Goal: Task Accomplishment & Management: Use online tool/utility

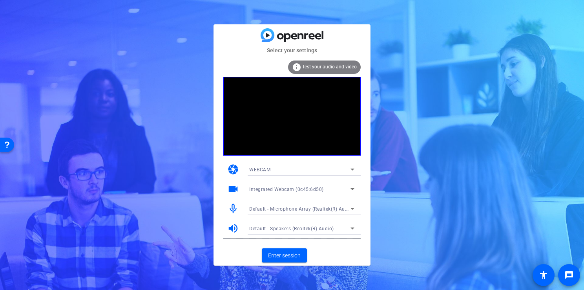
drag, startPoint x: 290, startPoint y: 254, endPoint x: 383, endPoint y: 73, distance: 203.7
click at [383, 73] on div "Select your settings info Test your audio and video camera WEBCAM videocam Inte…" at bounding box center [292, 145] width 584 height 290
click at [292, 258] on span "Enter session" at bounding box center [284, 255] width 33 height 8
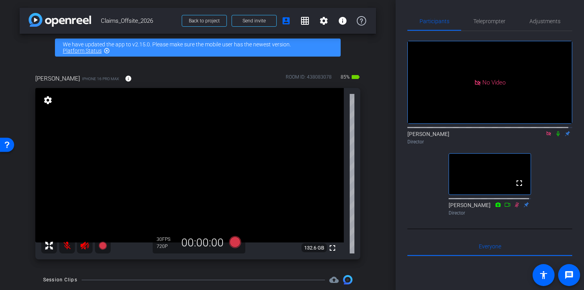
click at [431, 229] on div "No Video Hilary Senner Director fullscreen Jenna Kott Director" at bounding box center [490, 130] width 165 height 198
click at [431, 136] on icon at bounding box center [558, 133] width 3 height 5
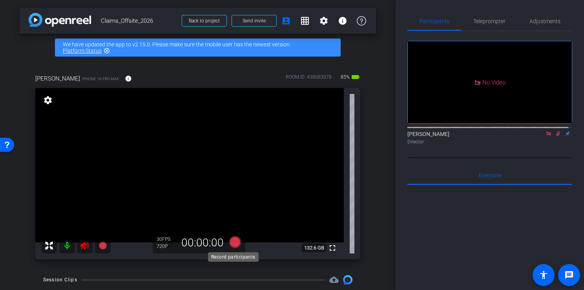
click at [232, 240] on icon at bounding box center [235, 242] width 12 height 12
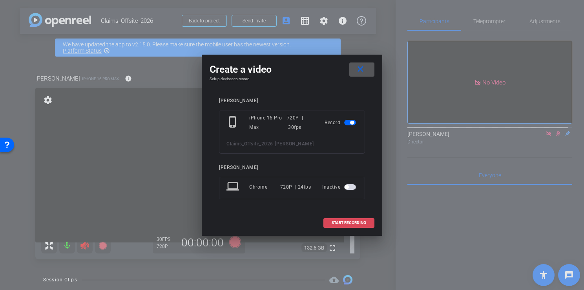
click at [338, 222] on span "START RECORDING" at bounding box center [349, 223] width 35 height 4
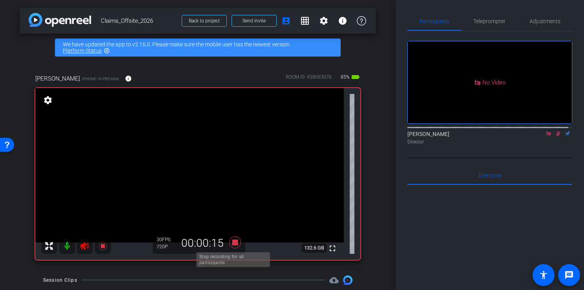
click at [231, 240] on icon at bounding box center [235, 242] width 12 height 12
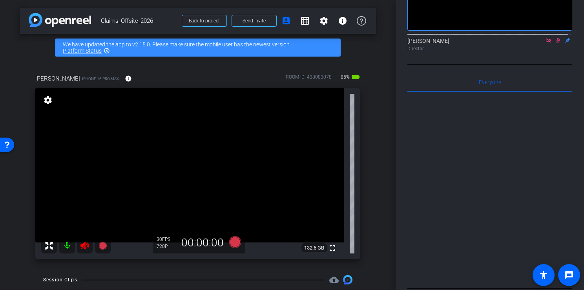
scroll to position [80, 0]
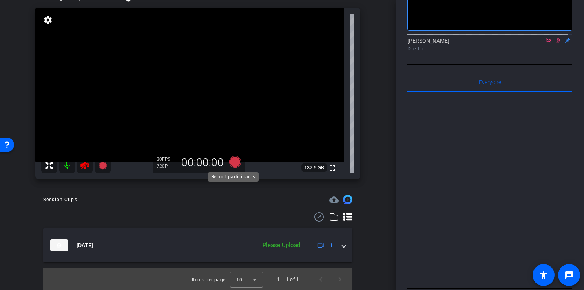
click at [232, 159] on icon at bounding box center [235, 162] width 12 height 12
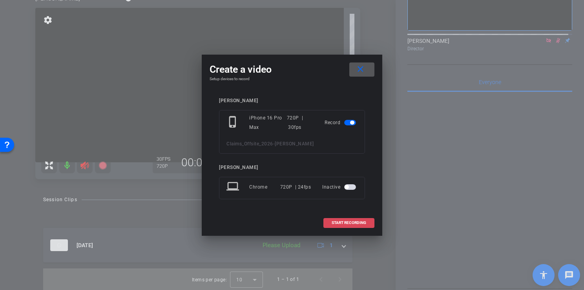
click at [349, 221] on span "START RECORDING" at bounding box center [349, 223] width 35 height 4
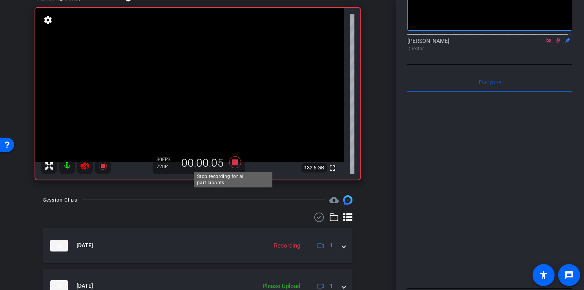
click at [234, 161] on icon at bounding box center [235, 162] width 12 height 12
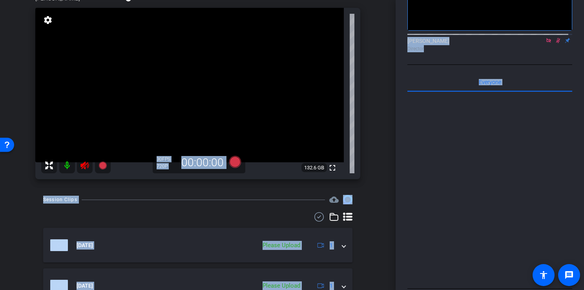
drag, startPoint x: 391, startPoint y: 76, endPoint x: 399, endPoint y: 152, distance: 76.6
click at [399, 152] on div "arrow_back Claims_Offsite_2026 Back to project Send invite account_box grid_on …" at bounding box center [292, 145] width 584 height 290
drag, startPoint x: 399, startPoint y: 152, endPoint x: 360, endPoint y: 202, distance: 63.5
click at [360, 202] on div "Session Clips cloud_upload Sep 9, 2025 Please Upload 1 Sep 9, 2025 Please Uploa…" at bounding box center [198, 263] width 356 height 136
click at [376, 245] on div "arrow_back Claims_Offsite_2026 Back to project Send invite account_box grid_on …" at bounding box center [198, 145] width 396 height 290
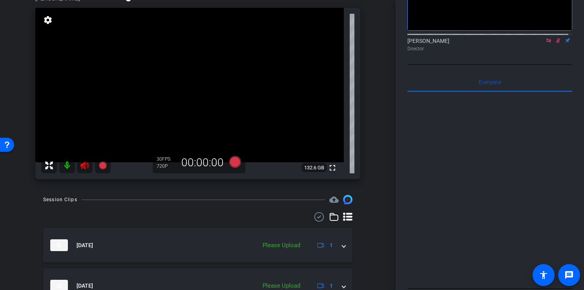
scroll to position [121, 0]
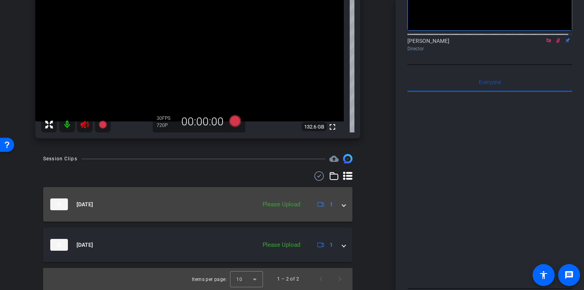
click at [342, 204] on span at bounding box center [343, 204] width 3 height 8
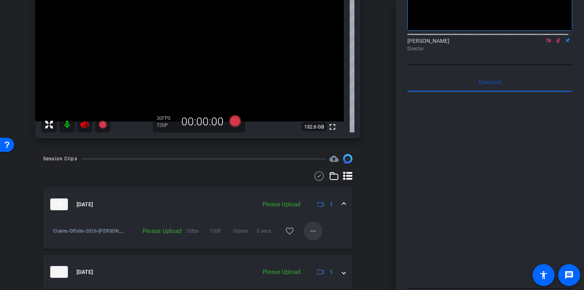
click at [309, 230] on mat-icon "more_horiz" at bounding box center [313, 230] width 9 height 9
click at [311, 243] on button "Upload" at bounding box center [322, 248] width 44 height 10
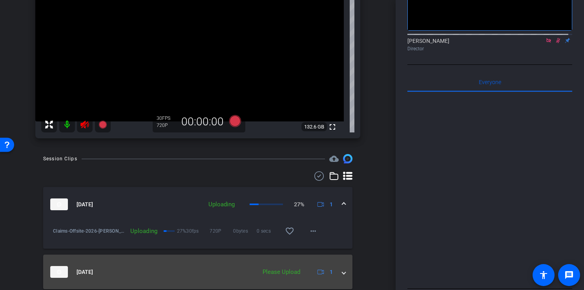
click at [343, 273] on mat-expansion-panel-header "Sep 9, 2025 Please Upload 1" at bounding box center [197, 271] width 309 height 35
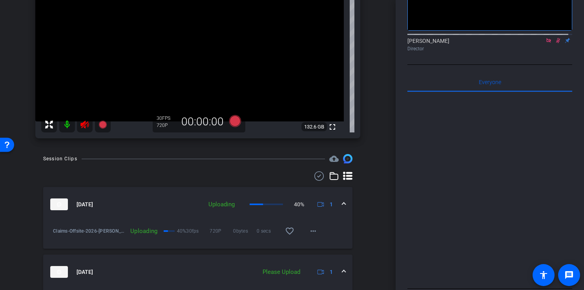
scroll to position [175, 0]
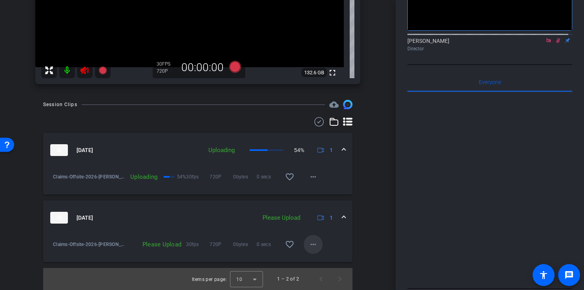
click at [311, 241] on mat-icon "more_horiz" at bounding box center [313, 243] width 9 height 9
click at [309, 258] on span "Upload" at bounding box center [322, 260] width 31 height 9
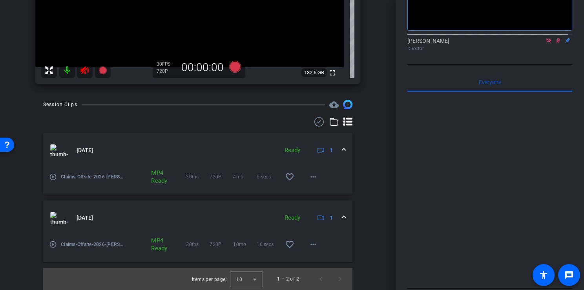
click at [342, 150] on span at bounding box center [343, 150] width 3 height 8
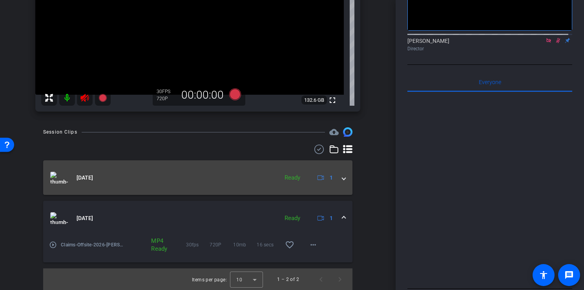
scroll to position [148, 0]
click at [342, 181] on span at bounding box center [343, 178] width 3 height 8
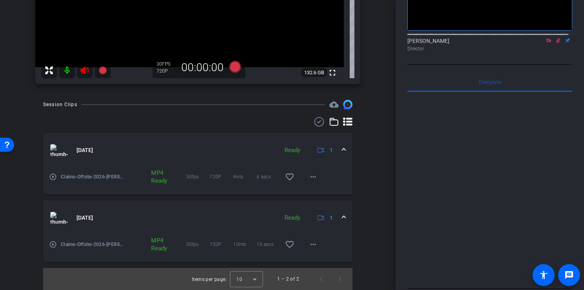
scroll to position [0, 0]
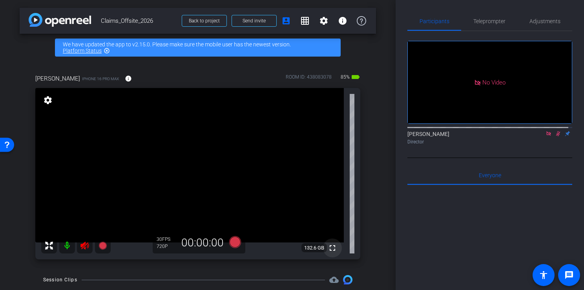
drag, startPoint x: 356, startPoint y: 58, endPoint x: 321, endPoint y: 241, distance: 186.8
click at [321, 241] on div "arrow_back Claims_Offsite_2026 Back to project Send invite account_box grid_on …" at bounding box center [198, 145] width 396 height 290
click at [233, 239] on icon at bounding box center [235, 242] width 12 height 12
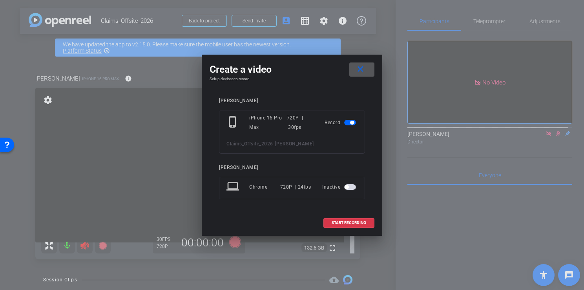
click at [272, 142] on span "Claims_Offsite_2026" at bounding box center [250, 143] width 47 height 5
click at [360, 65] on mat-icon "close" at bounding box center [361, 69] width 10 height 10
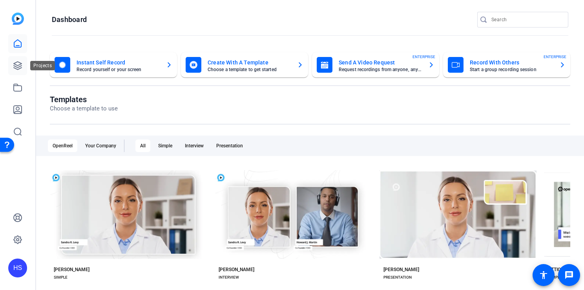
click at [18, 64] on icon at bounding box center [17, 65] width 9 height 9
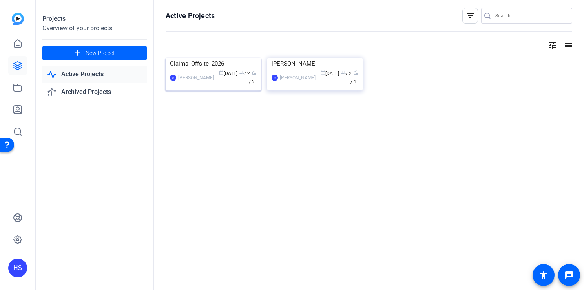
click at [208, 58] on img at bounding box center [213, 58] width 95 height 0
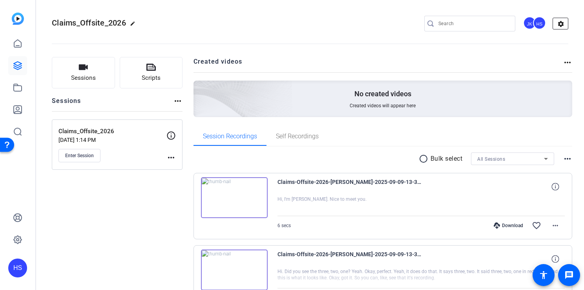
click at [556, 21] on mat-icon "settings" at bounding box center [561, 24] width 16 height 12
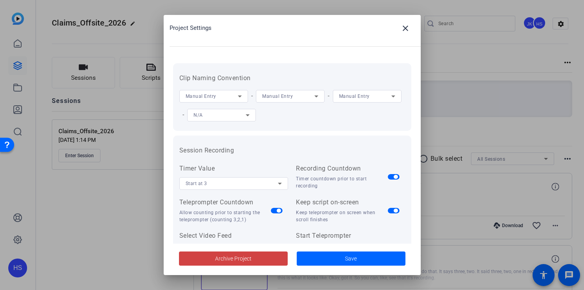
click at [350, 188] on div "Timer countdown prior to start recording" at bounding box center [342, 182] width 92 height 14
click at [404, 29] on mat-icon "close" at bounding box center [405, 28] width 9 height 9
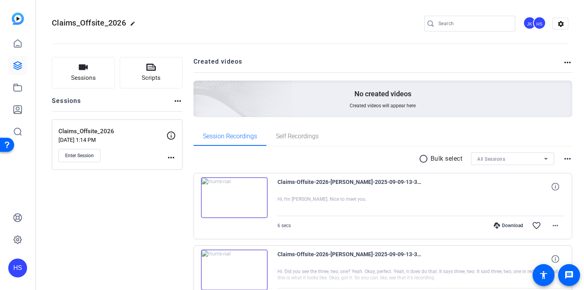
click at [323, 71] on h2 "Created videos" at bounding box center [379, 64] width 370 height 15
